Goal: Find specific page/section

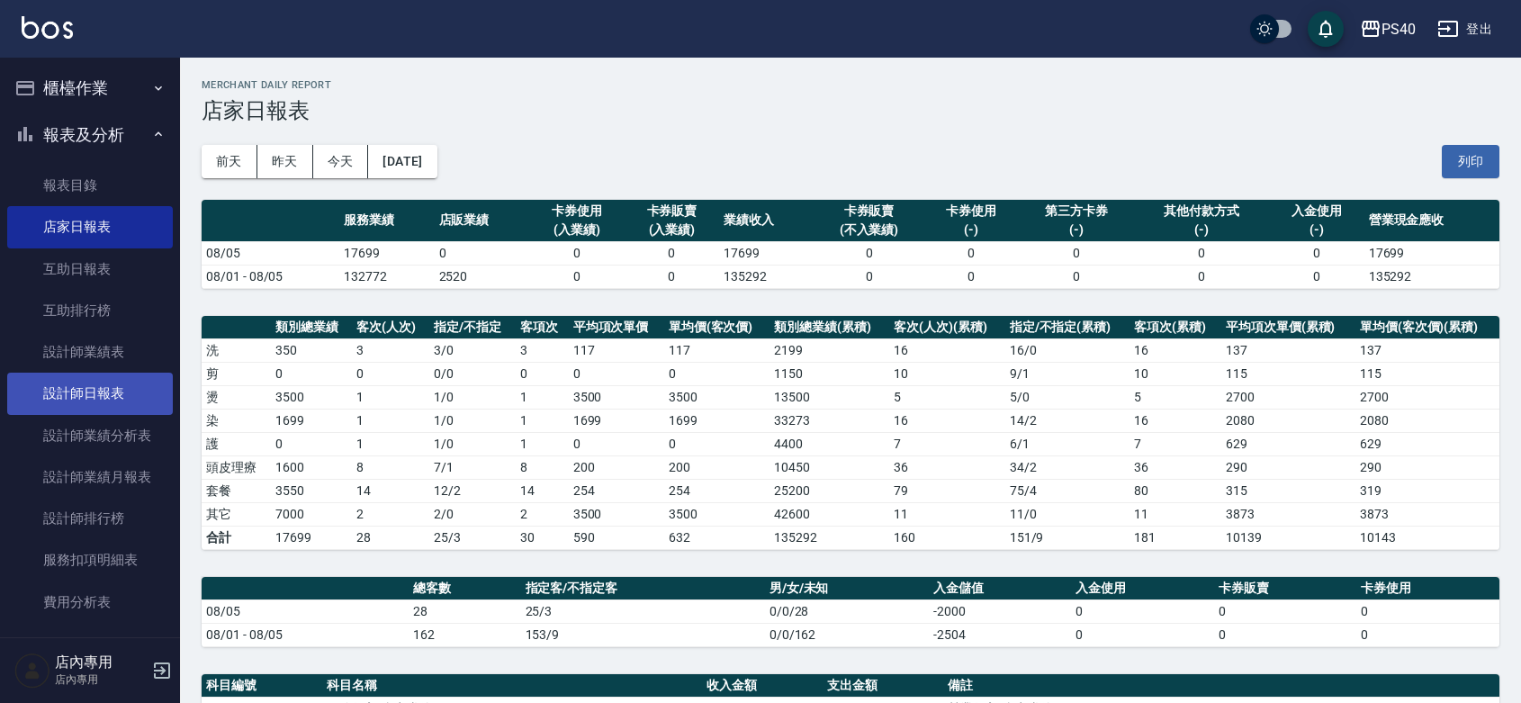
click at [86, 407] on link "設計師日報表" at bounding box center [90, 393] width 166 height 41
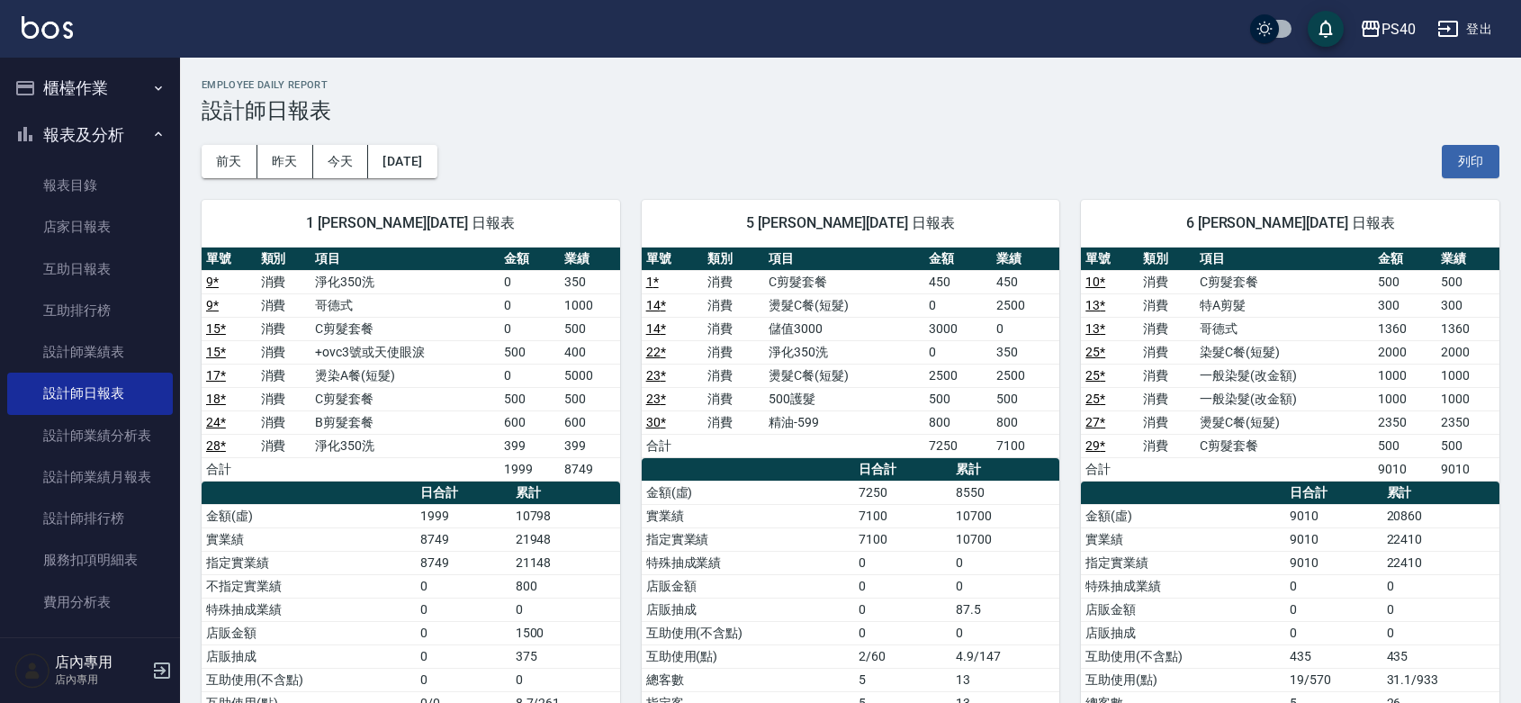
click at [324, 7] on div "PS40 登出" at bounding box center [760, 29] width 1521 height 58
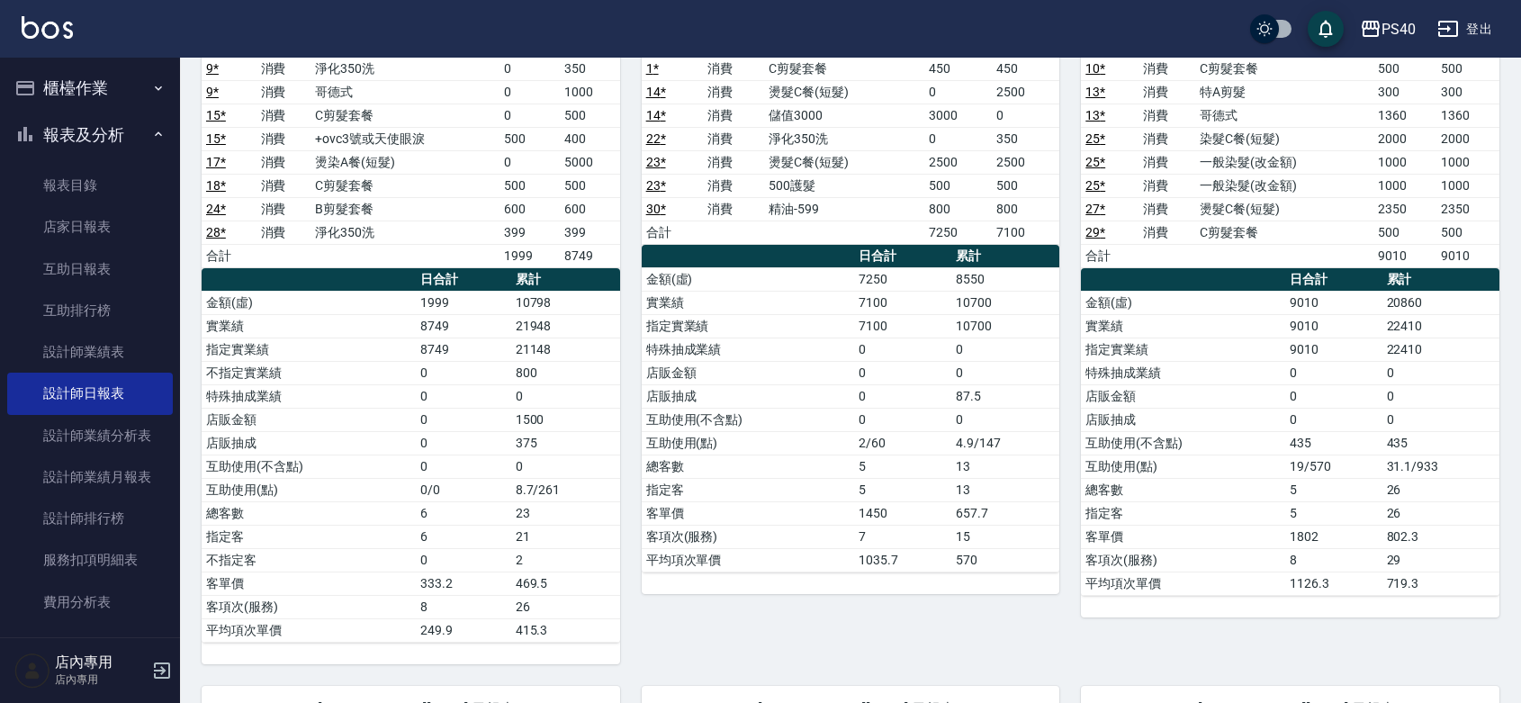
scroll to position [262, 0]
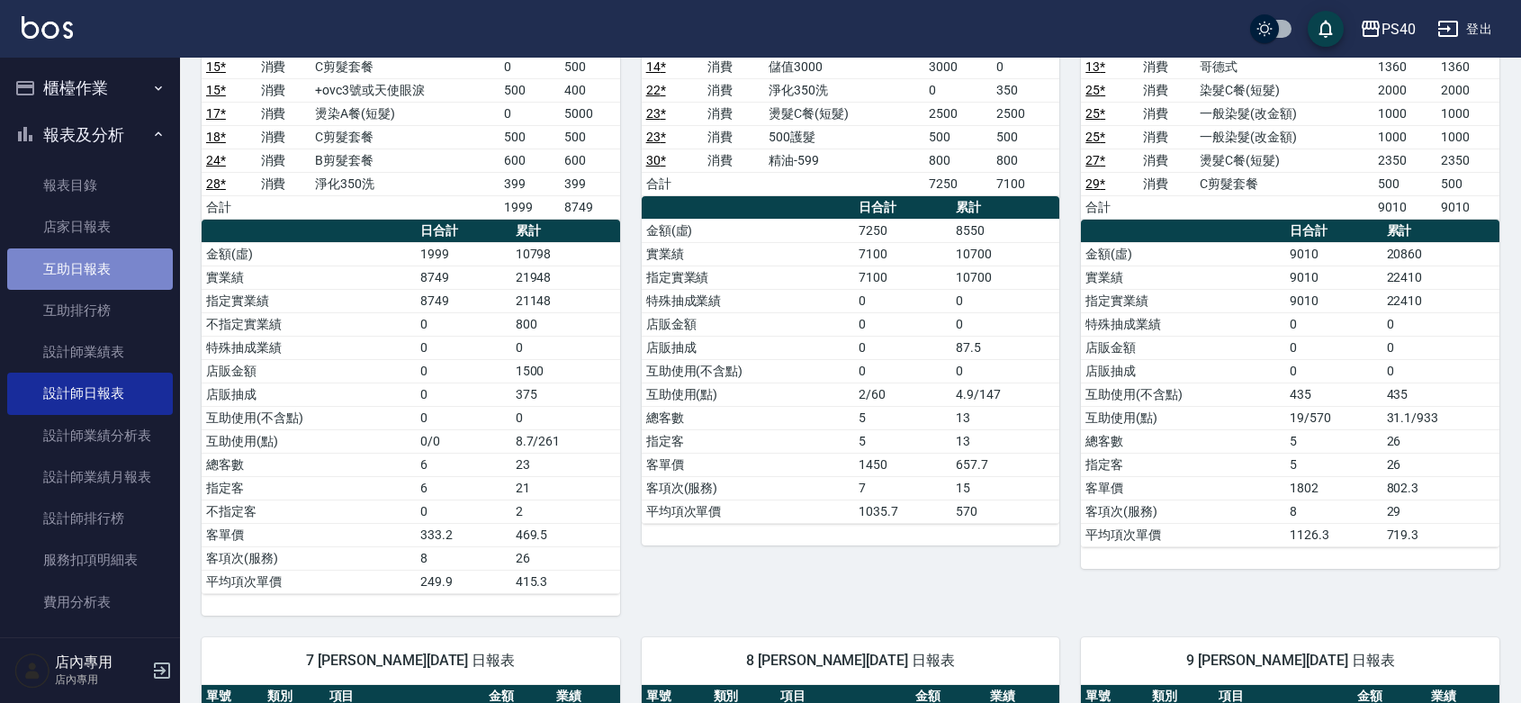
click at [91, 268] on link "互助日報表" at bounding box center [90, 268] width 166 height 41
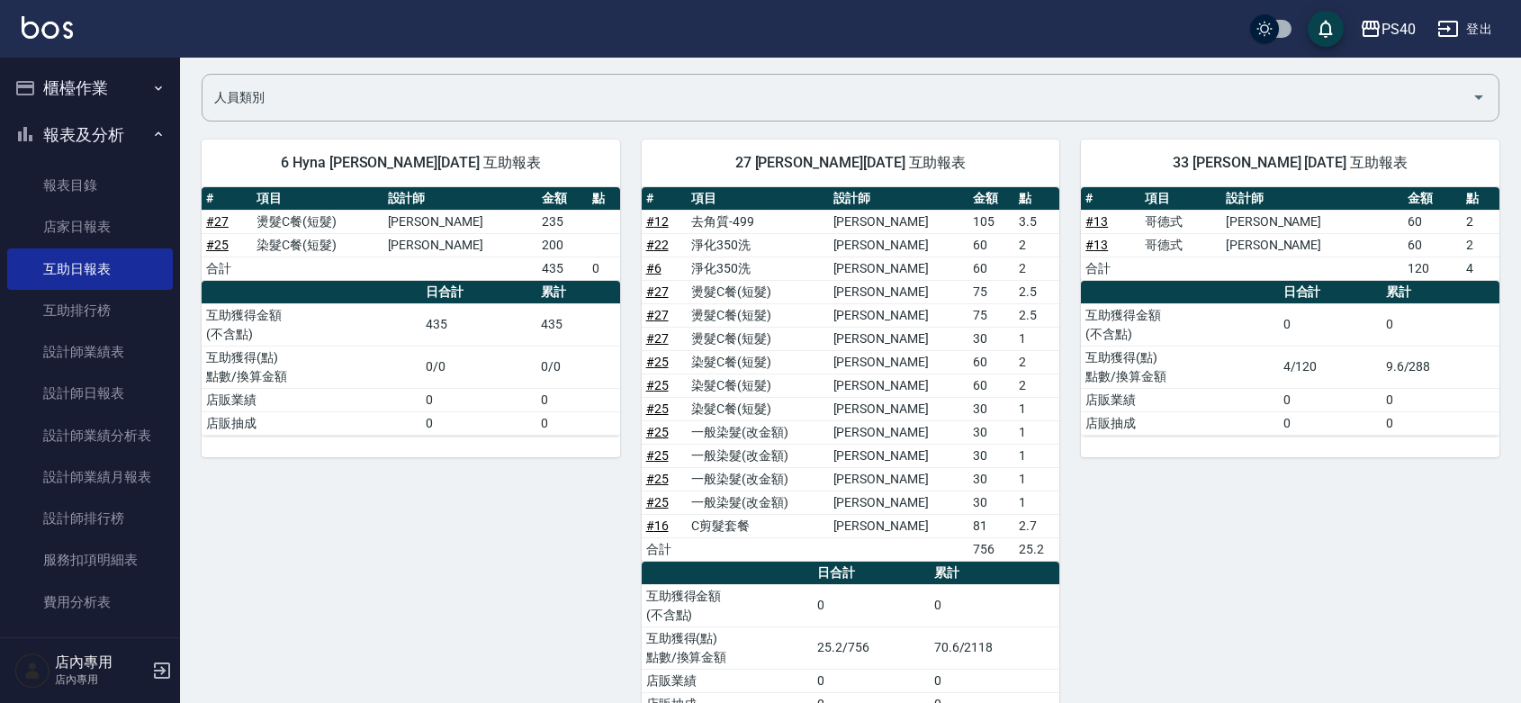
scroll to position [186, 0]
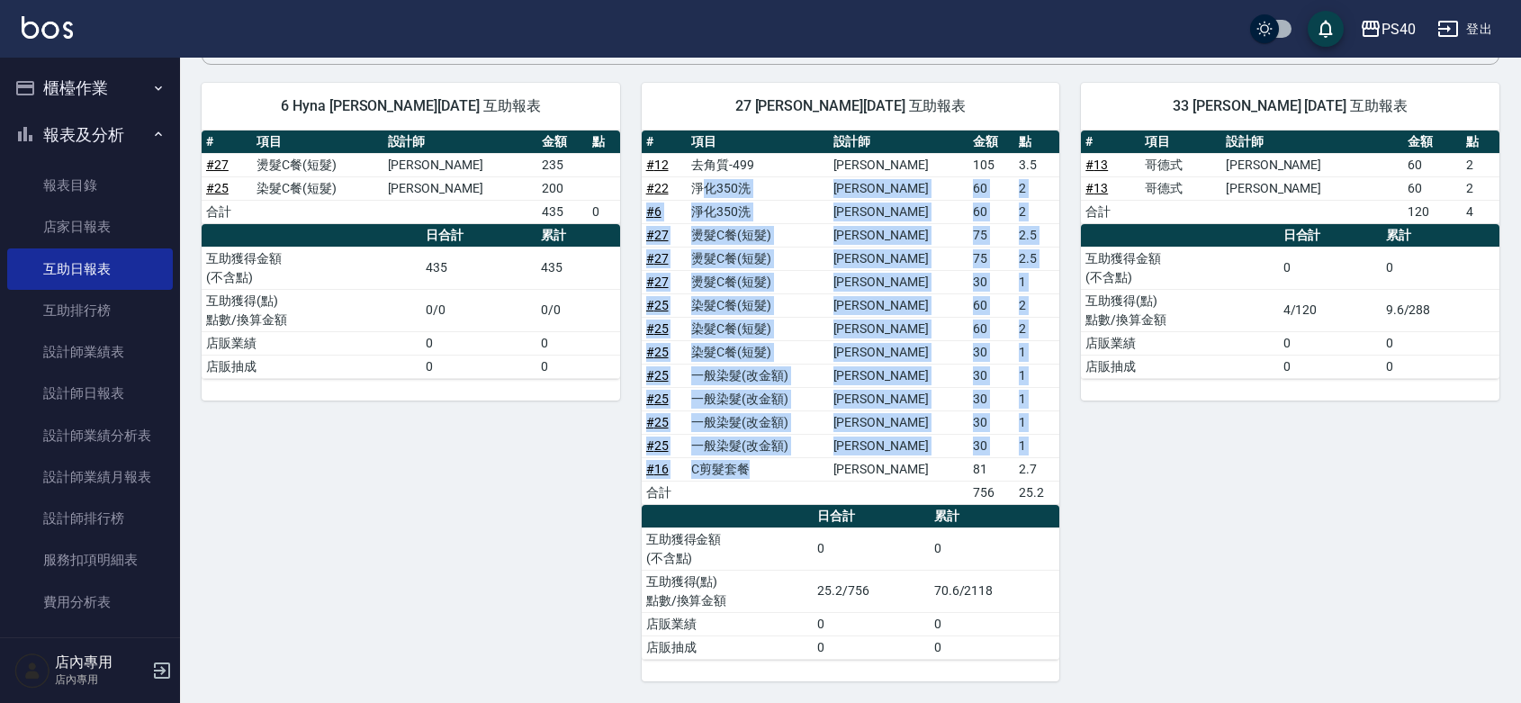
drag, startPoint x: 757, startPoint y: 468, endPoint x: 713, endPoint y: 187, distance: 284.3
click at [713, 187] on tbody "# 12 去角質-499 [PERSON_NAME]105 3.5 # 22 淨化350洗 [PERSON_NAME] 60 2 # 6 淨化350洗 [PE…" at bounding box center [851, 328] width 419 height 351
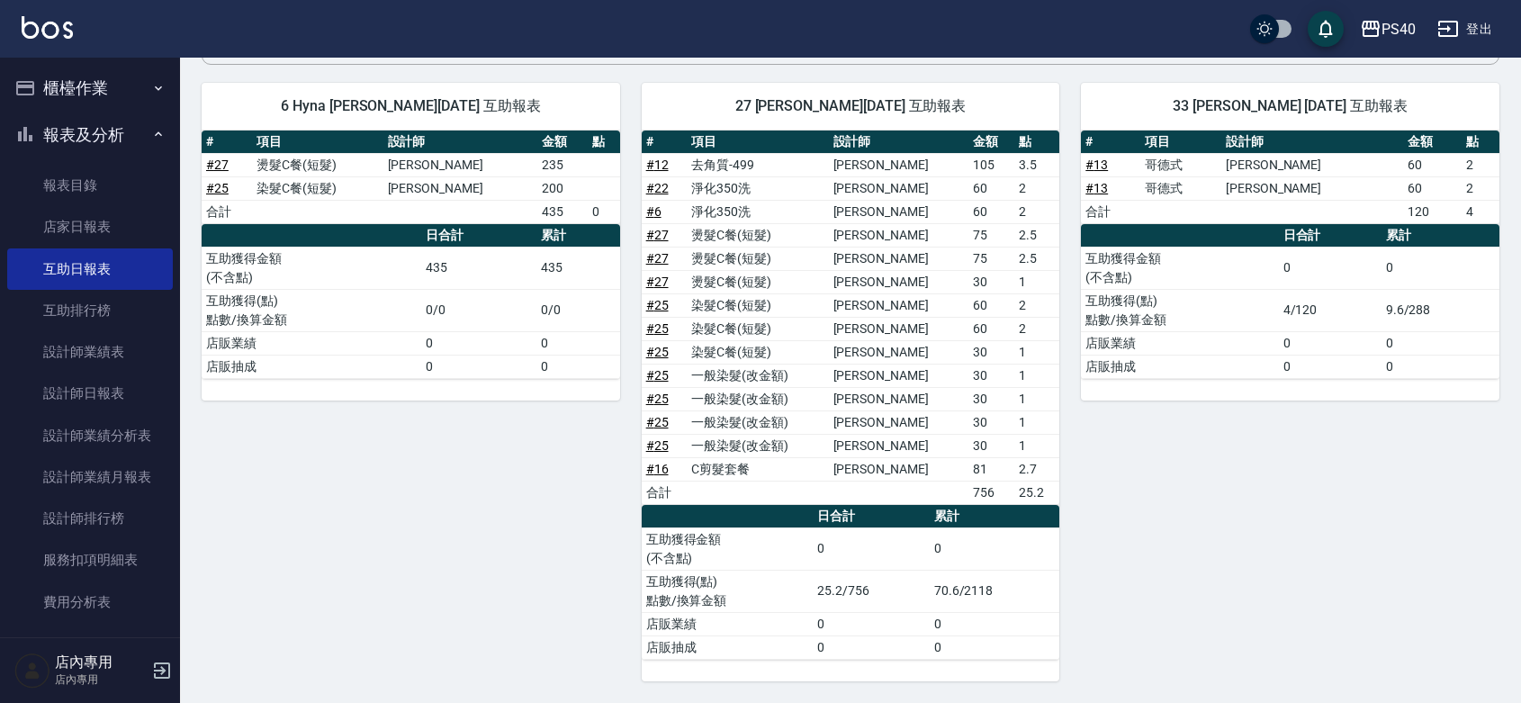
click at [1218, 450] on div "33 [PERSON_NAME] [DATE] 互助報表 # 項目 設計師 金額 點 # 13 哥德式 [PERSON_NAME] 60 2 # 13 哥德式…" at bounding box center [1279, 371] width 440 height 620
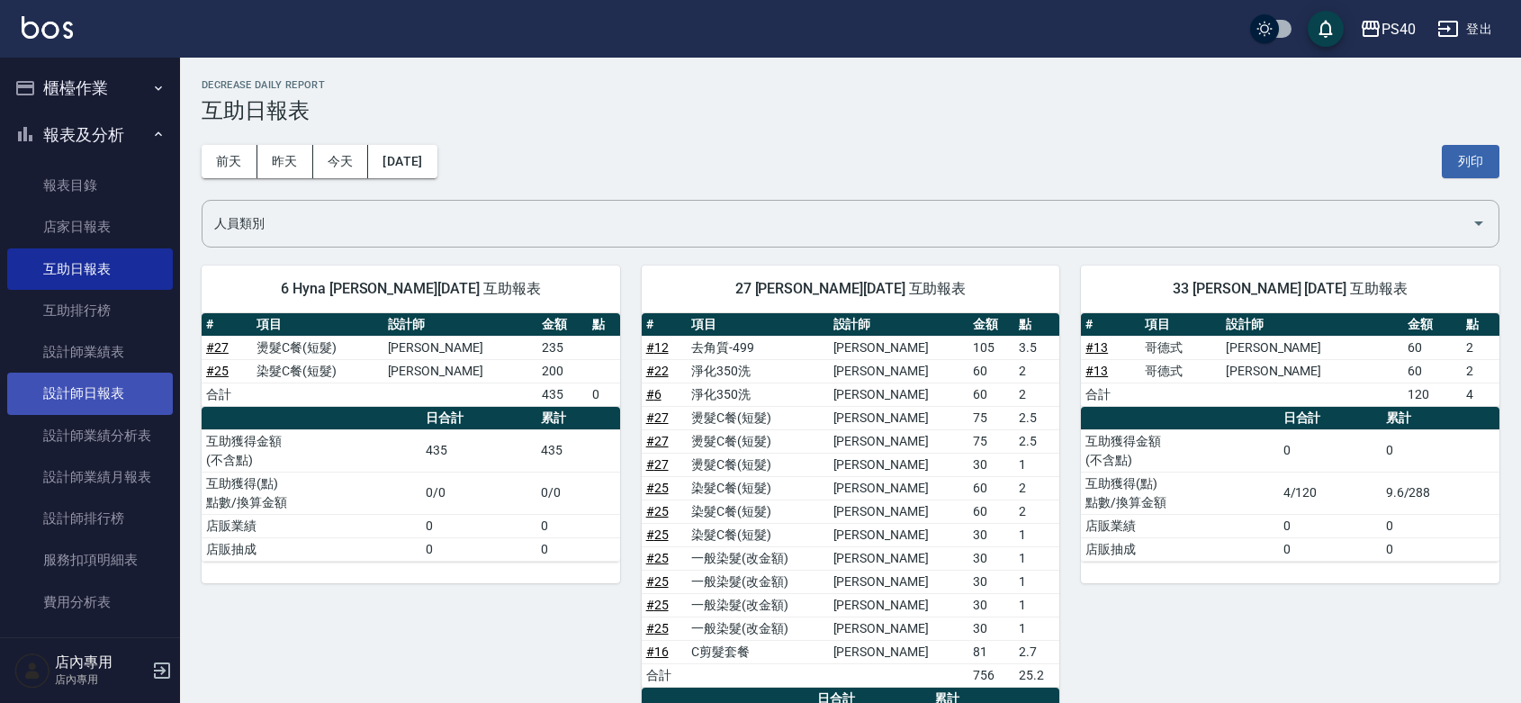
click at [113, 375] on link "設計師日報表" at bounding box center [90, 393] width 166 height 41
